Goal: Navigation & Orientation: Find specific page/section

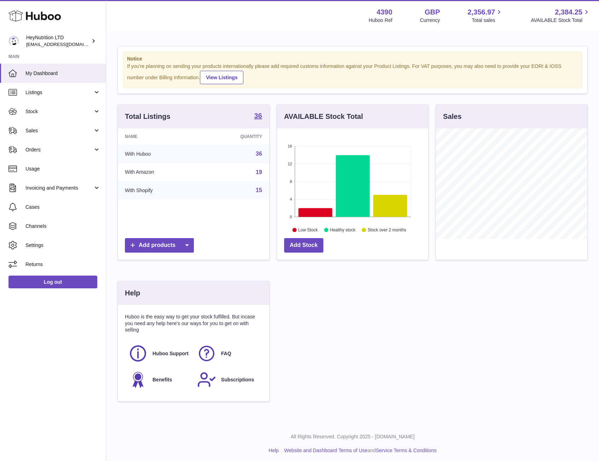
scroll to position [353812, 353771]
click at [52, 113] on span "Stock" at bounding box center [59, 111] width 68 height 7
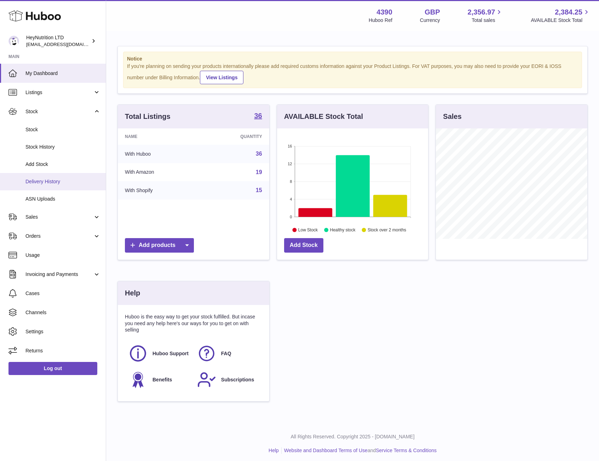
click at [55, 184] on span "Delivery History" at bounding box center [62, 181] width 75 height 7
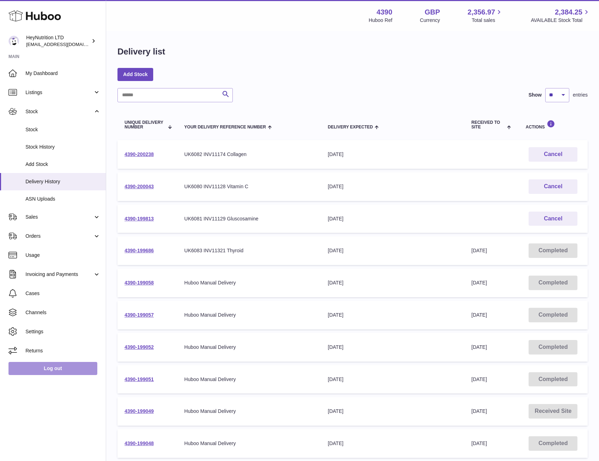
click at [71, 369] on link "Log out" at bounding box center [52, 368] width 89 height 13
